Goal: Transaction & Acquisition: Obtain resource

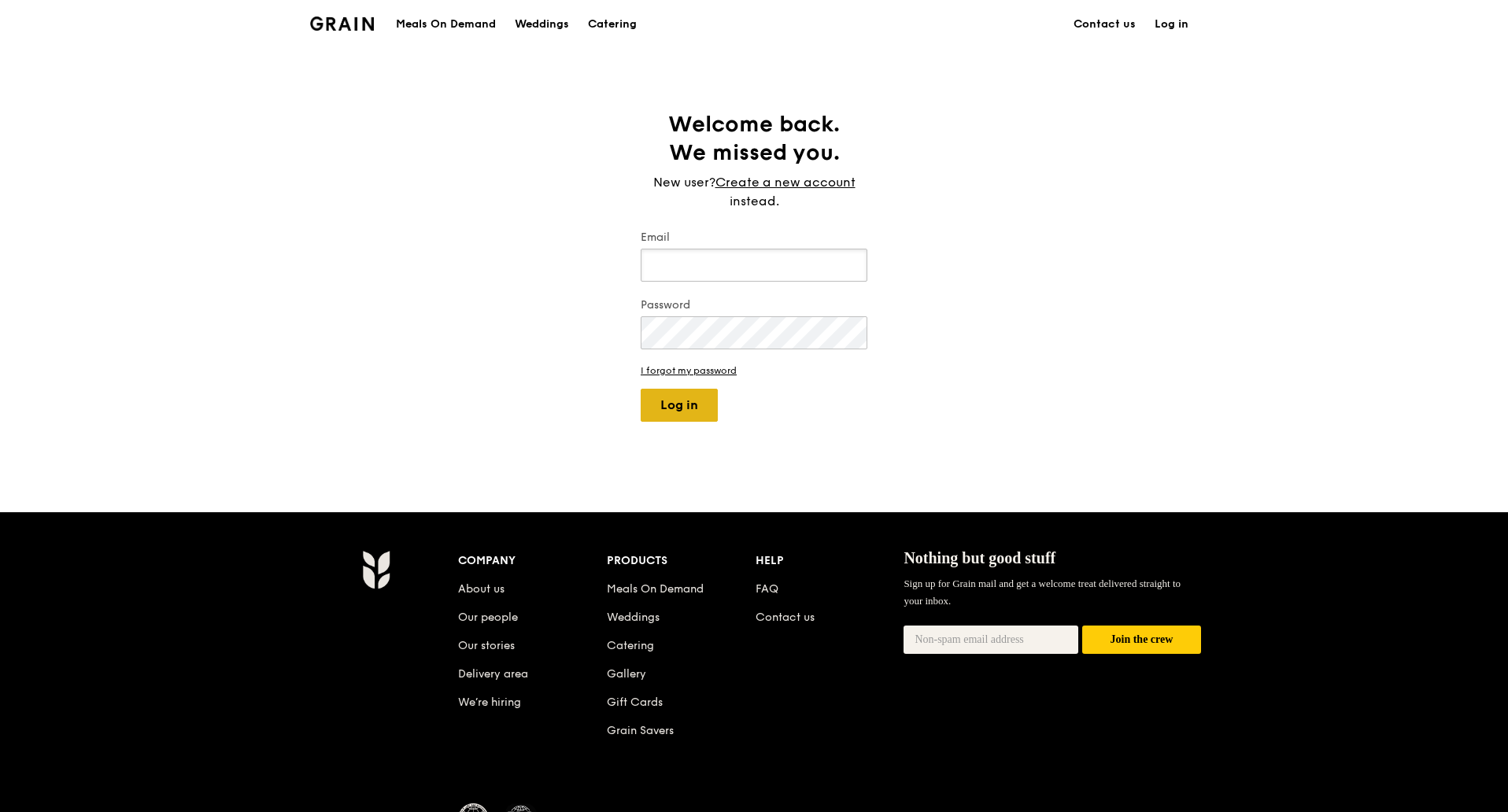
type input "kathleen@grain.com.sg"
drag, startPoint x: 682, startPoint y: 412, endPoint x: 690, endPoint y: 397, distance: 17.0
click at [682, 412] on button "Log in" at bounding box center [678, 405] width 77 height 33
select select "100"
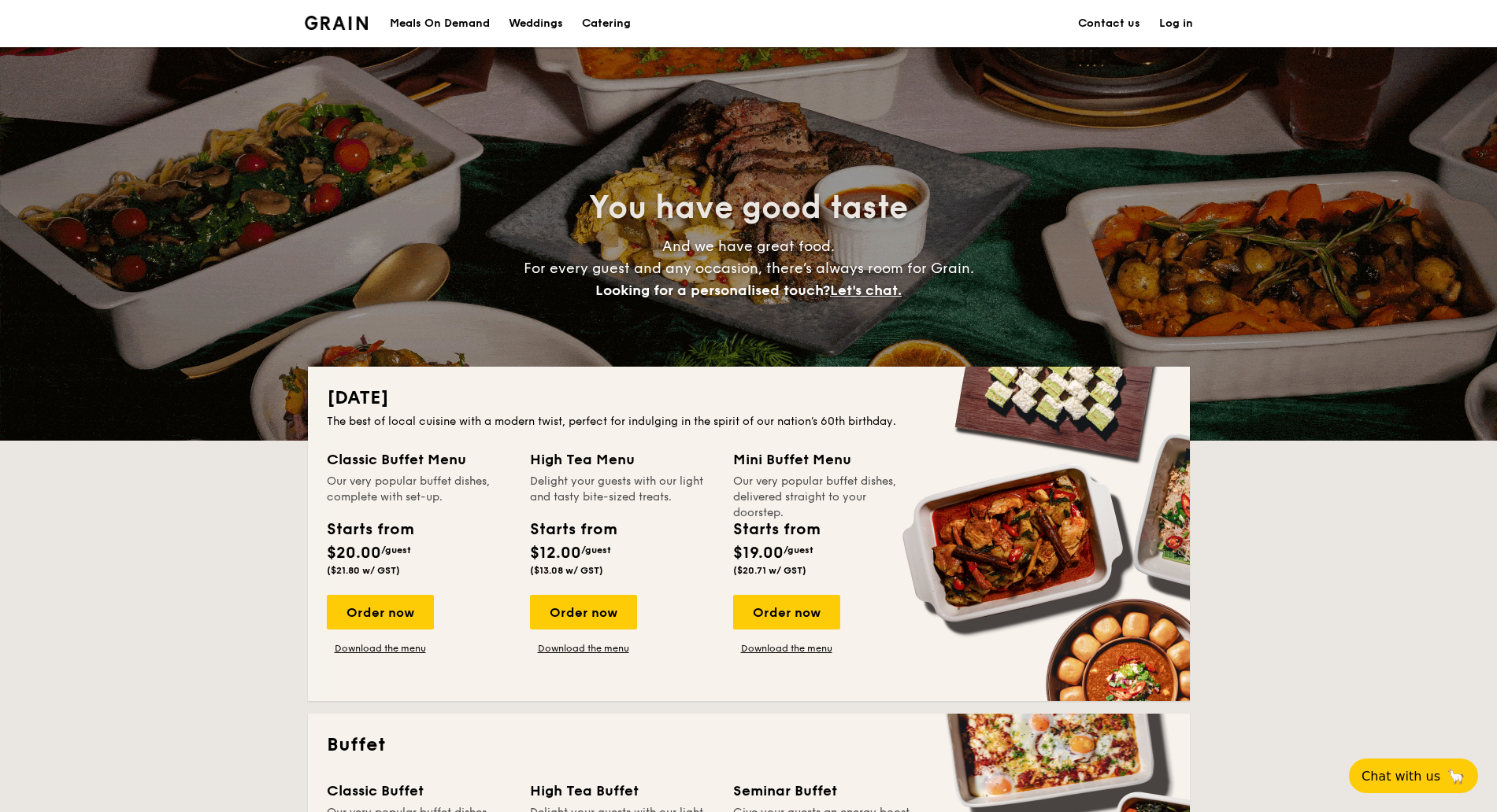
click at [342, 24] on img at bounding box center [336, 22] width 64 height 14
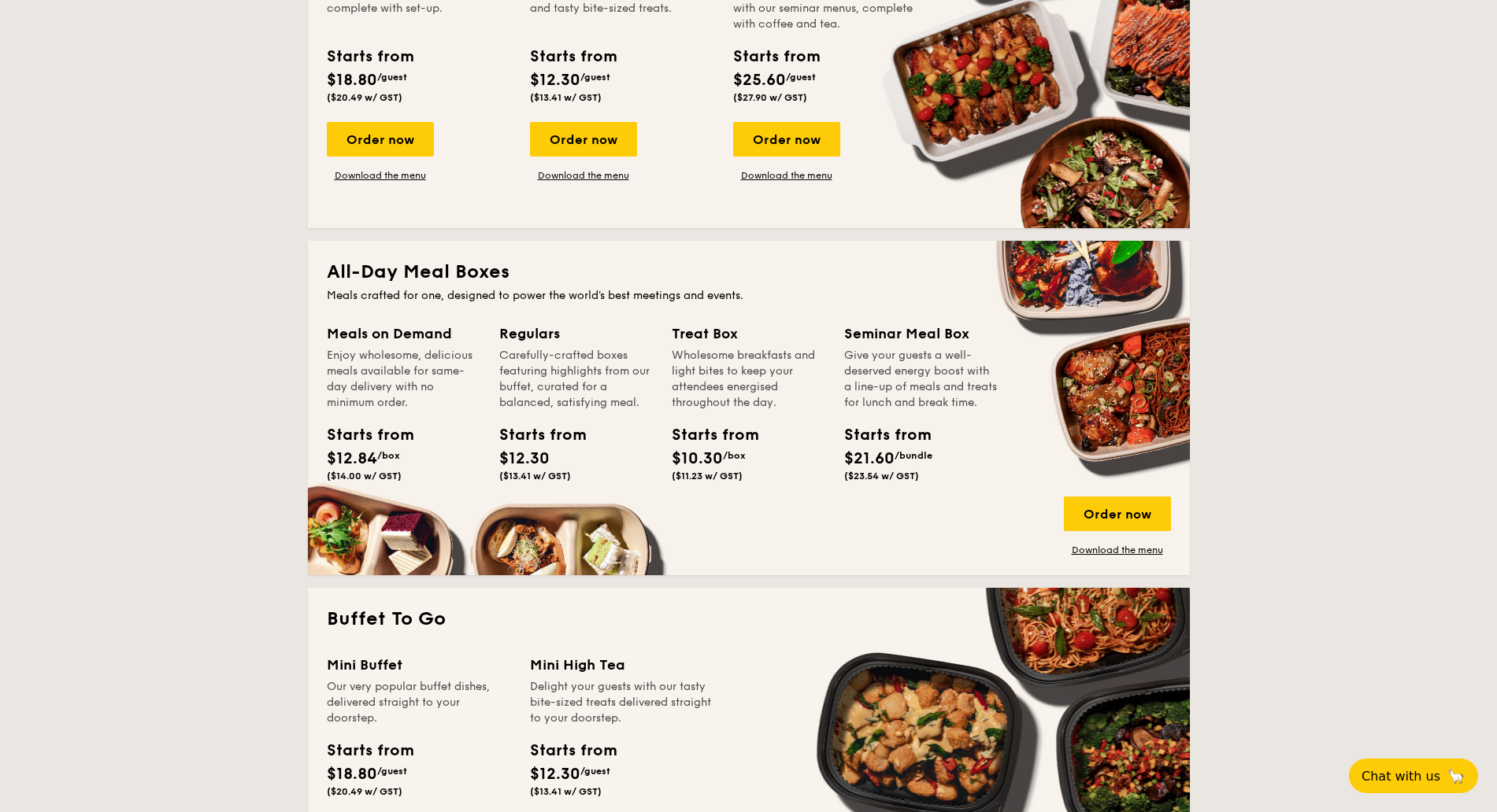
scroll to position [590, 0]
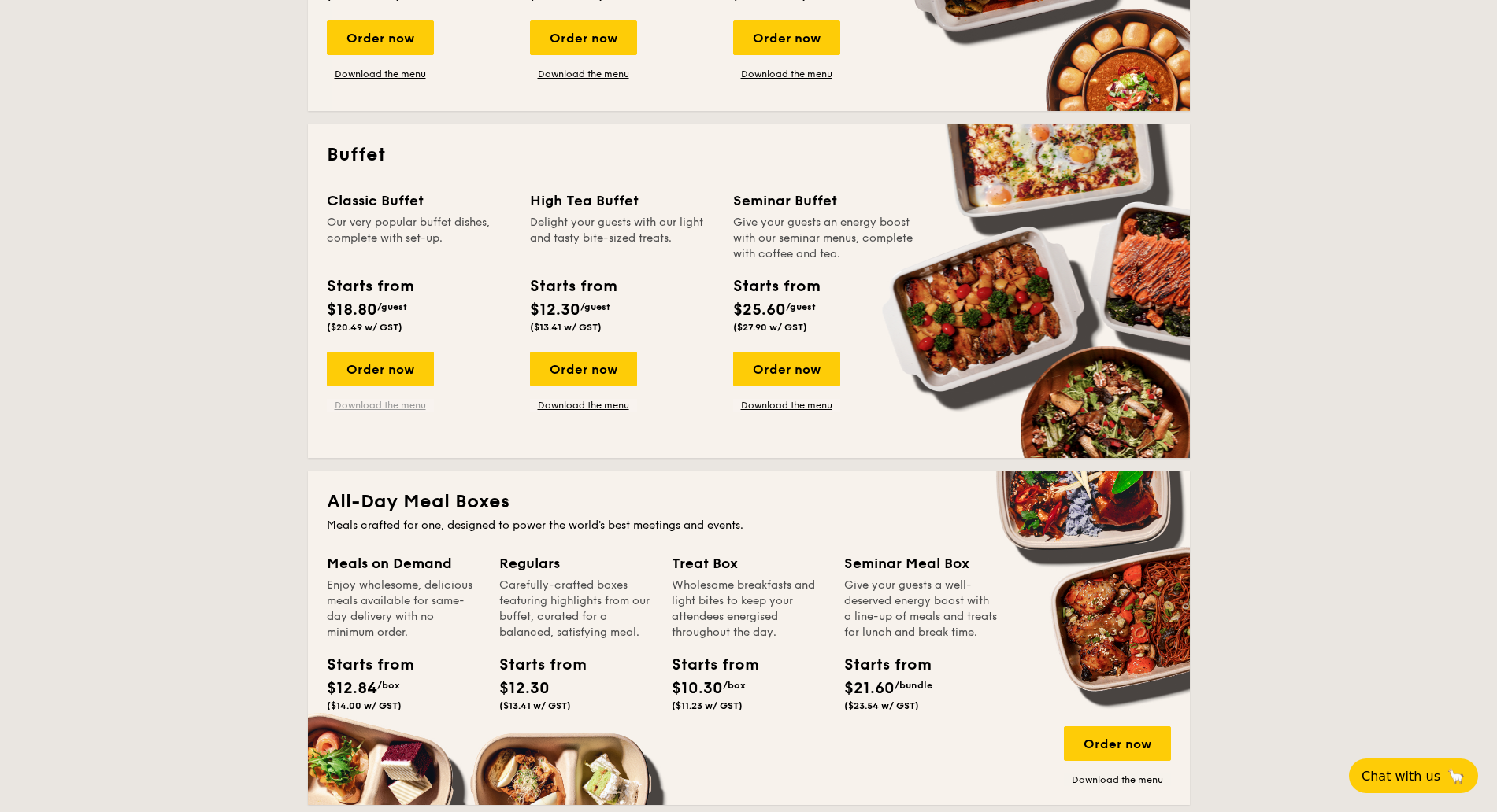
click at [390, 408] on link "Download the menu" at bounding box center [381, 404] width 107 height 12
